Goal: Task Accomplishment & Management: Use online tool/utility

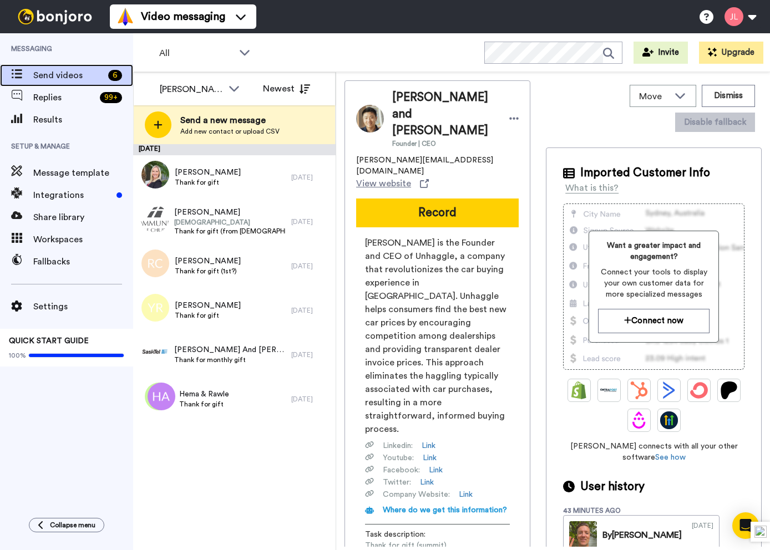
click at [82, 75] on span "Send videos" at bounding box center [68, 75] width 70 height 13
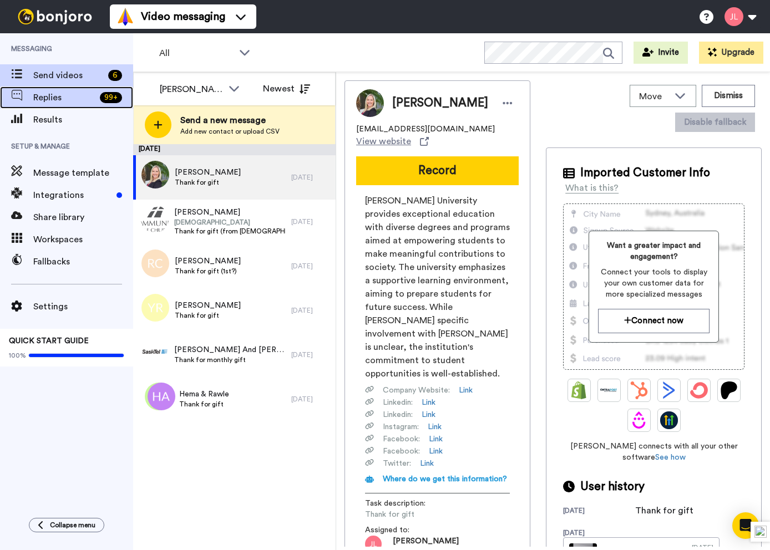
click at [93, 104] on span "Replies" at bounding box center [64, 97] width 62 height 13
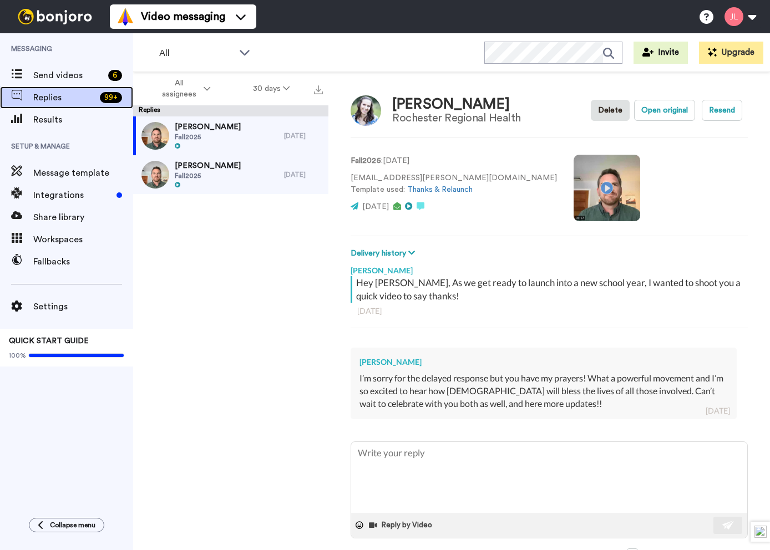
click at [72, 97] on span "Replies" at bounding box center [64, 97] width 62 height 13
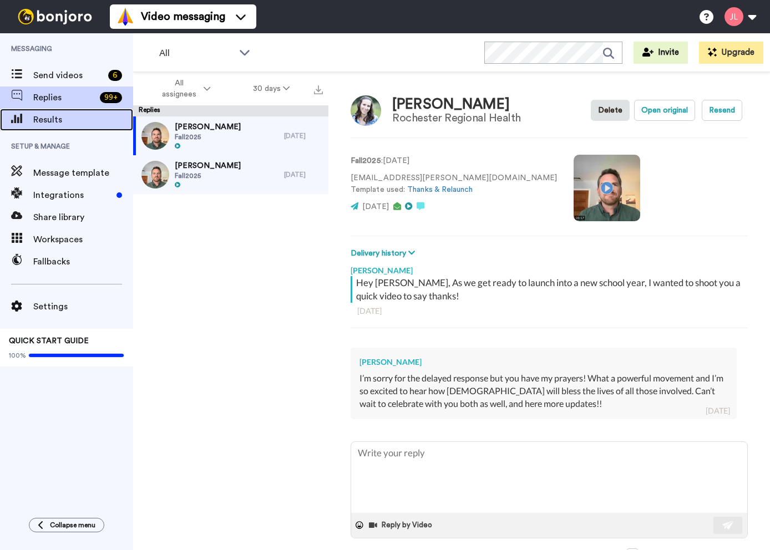
click at [67, 122] on span "Results" at bounding box center [83, 119] width 100 height 13
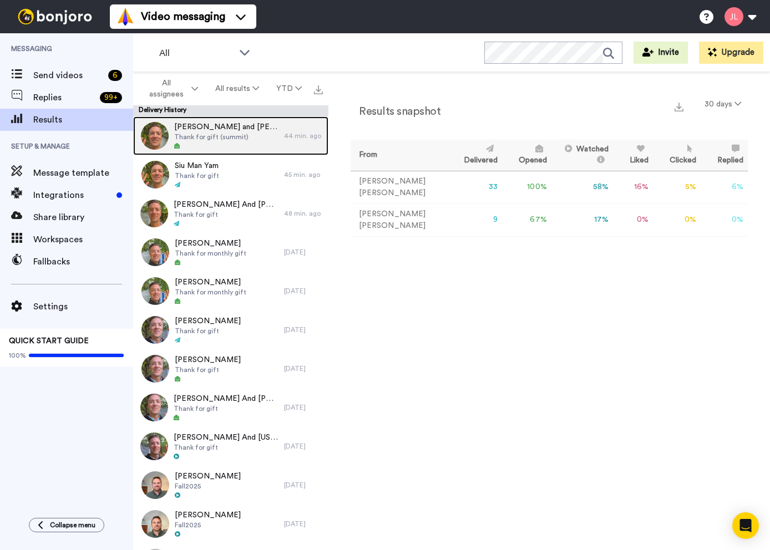
click at [245, 143] on div at bounding box center [226, 147] width 104 height 8
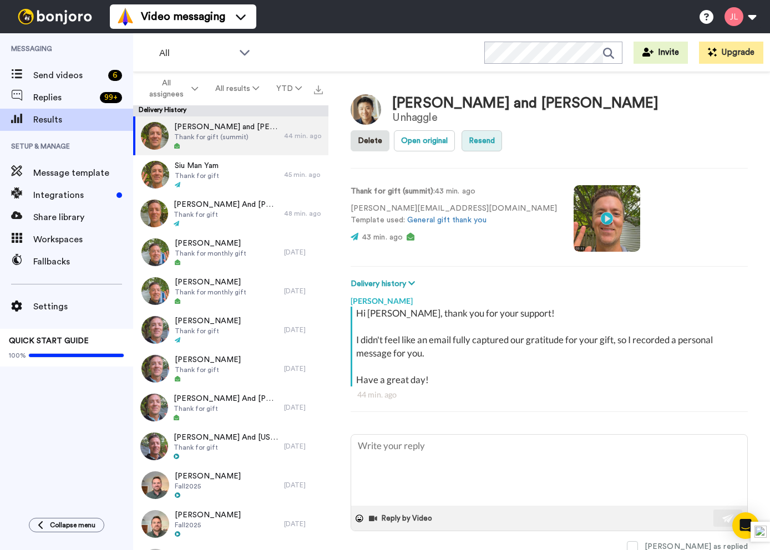
click at [502, 130] on button "Resend" at bounding box center [482, 140] width 41 height 21
type textarea "x"
